Goal: Task Accomplishment & Management: Use online tool/utility

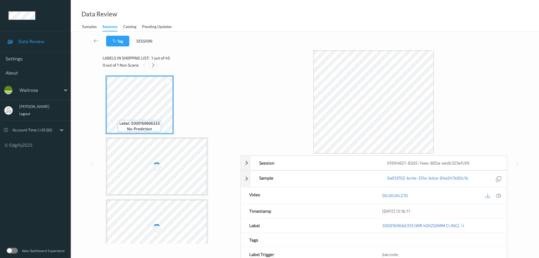
click at [152, 63] on icon at bounding box center [153, 65] width 5 height 5
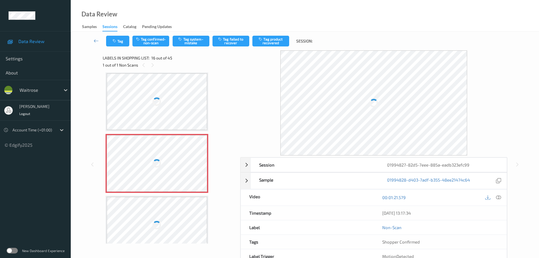
click at [501, 199] on icon at bounding box center [498, 197] width 5 height 5
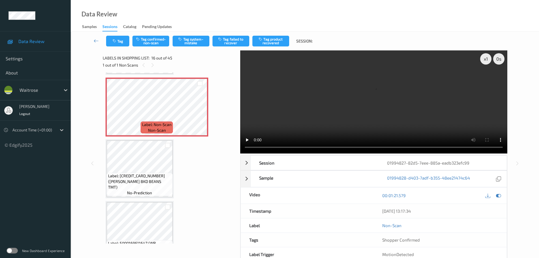
scroll to position [895, 0]
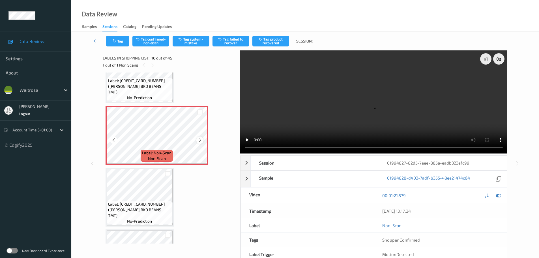
drag, startPoint x: 209, startPoint y: 145, endPoint x: 201, endPoint y: 139, distance: 8.9
click at [201, 139] on icon at bounding box center [200, 140] width 5 height 5
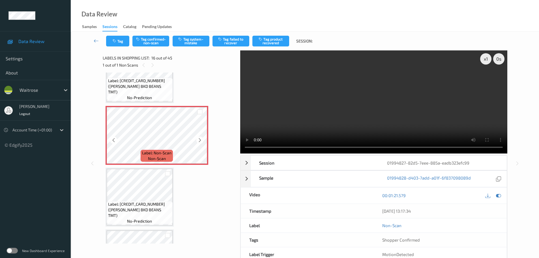
click at [201, 139] on icon at bounding box center [200, 140] width 5 height 5
click at [168, 176] on div at bounding box center [167, 173] width 5 height 5
click at [201, 142] on icon at bounding box center [200, 140] width 5 height 5
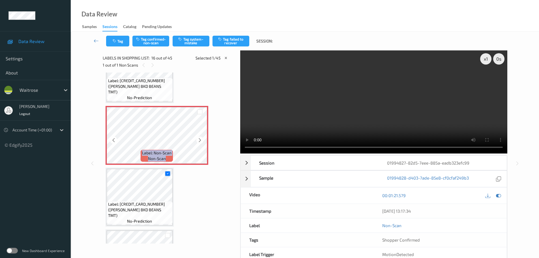
click at [201, 142] on icon at bounding box center [200, 140] width 5 height 5
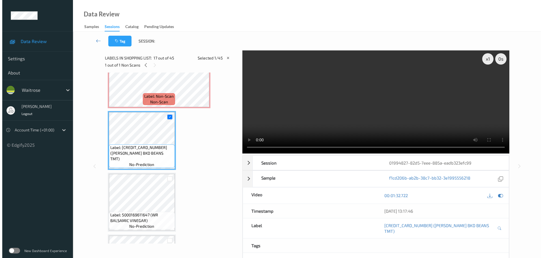
scroll to position [923, 0]
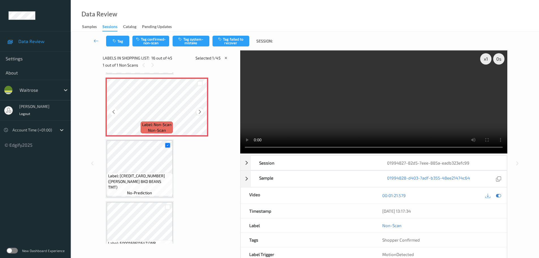
click at [200, 112] on icon at bounding box center [200, 111] width 5 height 5
click at [153, 42] on button "Tag confirmed-non-scan" at bounding box center [150, 41] width 37 height 11
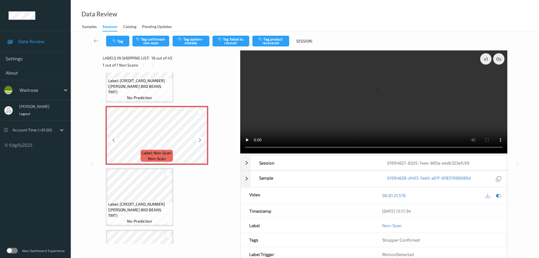
scroll to position [866, 0]
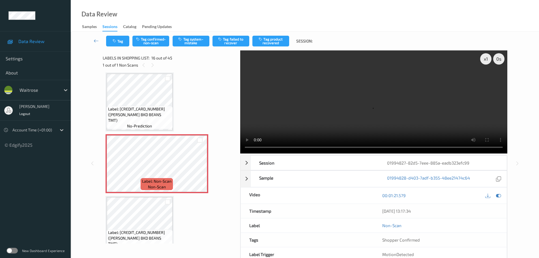
drag, startPoint x: 151, startPoint y: 51, endPoint x: 152, endPoint y: 48, distance: 3.8
click at [151, 51] on div "Labels in shopping list: 16 out of 45 1 out of 1 Non Scans" at bounding box center [170, 61] width 134 height 22
click at [153, 45] on button "Tag confirmed-non-scan" at bounding box center [150, 41] width 37 height 11
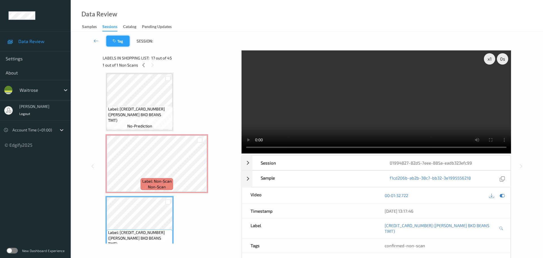
click at [117, 42] on icon "button" at bounding box center [115, 41] width 5 height 4
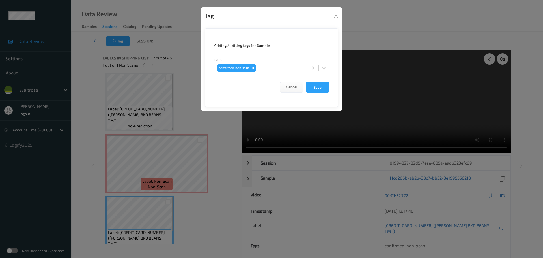
click at [251, 67] on icon "Remove confirmed-non-scan" at bounding box center [253, 68] width 4 height 4
click at [310, 87] on button "Save" at bounding box center [317, 87] width 23 height 11
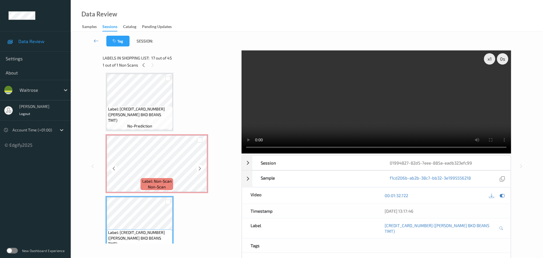
click at [155, 185] on span "non-scan" at bounding box center [157, 187] width 18 height 6
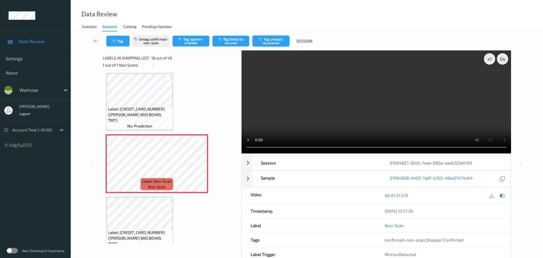
click at [275, 40] on button "Tag product recovered" at bounding box center [271, 41] width 37 height 11
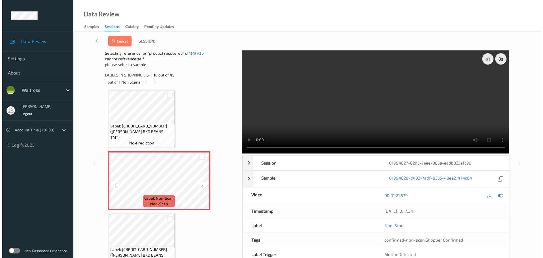
scroll to position [895, 0]
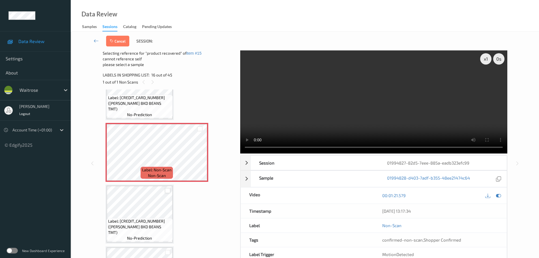
click at [168, 191] on div at bounding box center [167, 190] width 5 height 5
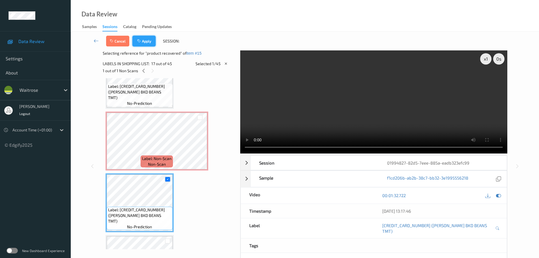
click at [146, 44] on button "Apply" at bounding box center [143, 41] width 23 height 11
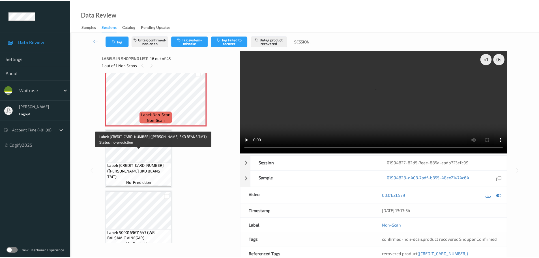
scroll to position [923, 0]
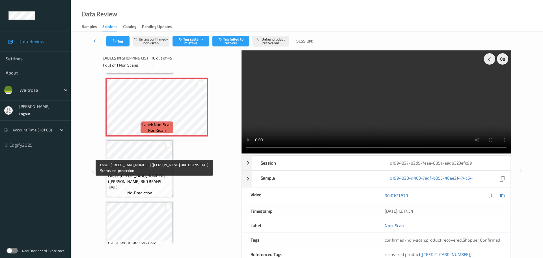
click at [157, 188] on span "Label: [CREDIT_CARD_NUMBER] ([PERSON_NAME] BKD BEANS TMT)" at bounding box center [139, 181] width 63 height 17
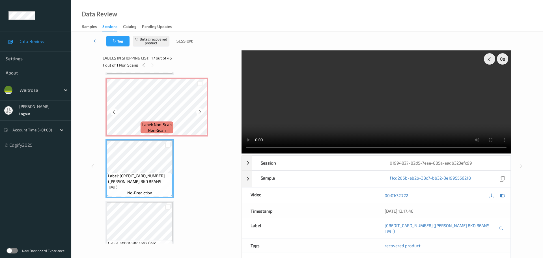
click at [160, 124] on span "Label: Non-Scan" at bounding box center [156, 125] width 29 height 6
